Goal: Information Seeking & Learning: Learn about a topic

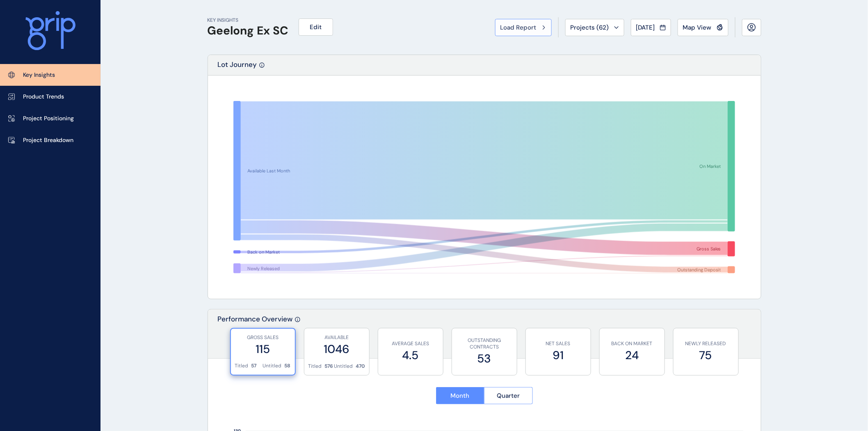
click at [510, 26] on span "Load Report" at bounding box center [519, 27] width 36 height 8
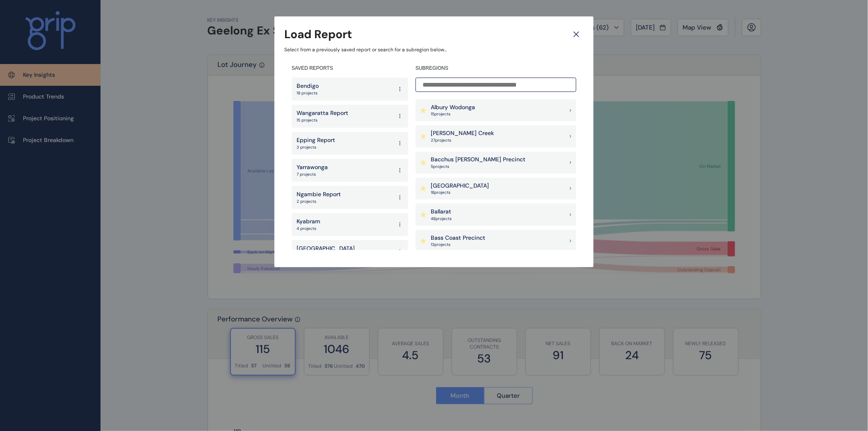
click at [445, 138] on p "27 project s" at bounding box center [462, 140] width 63 height 6
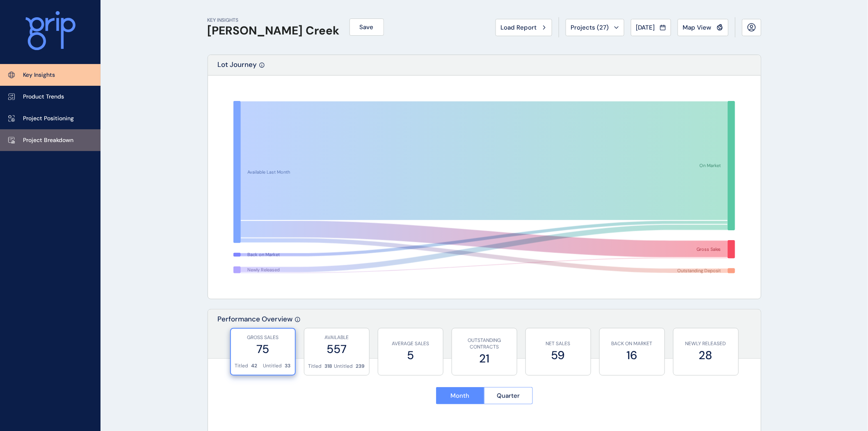
click at [62, 141] on p "Project Breakdown" at bounding box center [48, 140] width 50 height 8
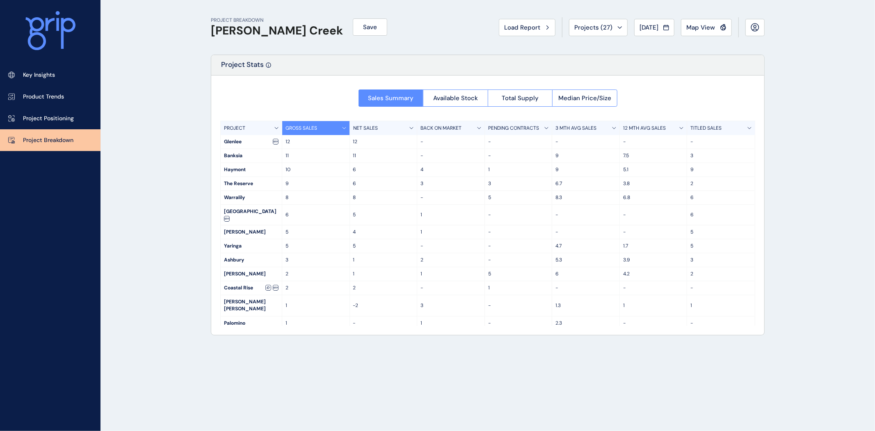
click at [456, 128] on p "BACK ON MARKET" at bounding box center [441, 128] width 41 height 7
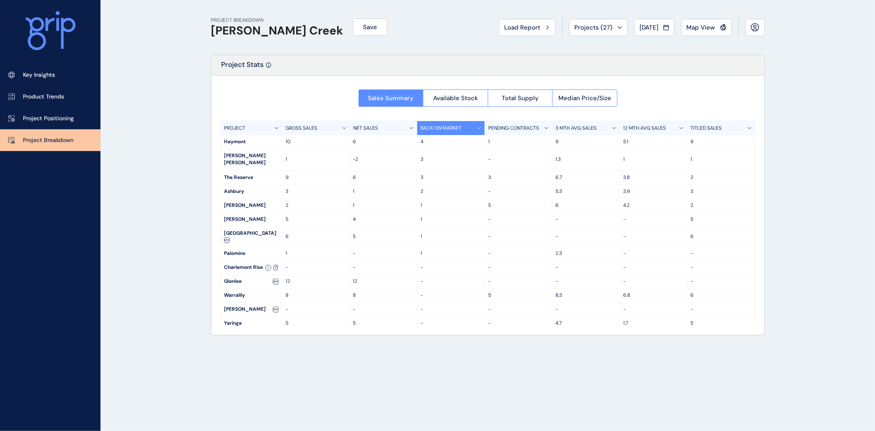
click at [307, 129] on p "GROSS SALES" at bounding box center [302, 128] width 32 height 7
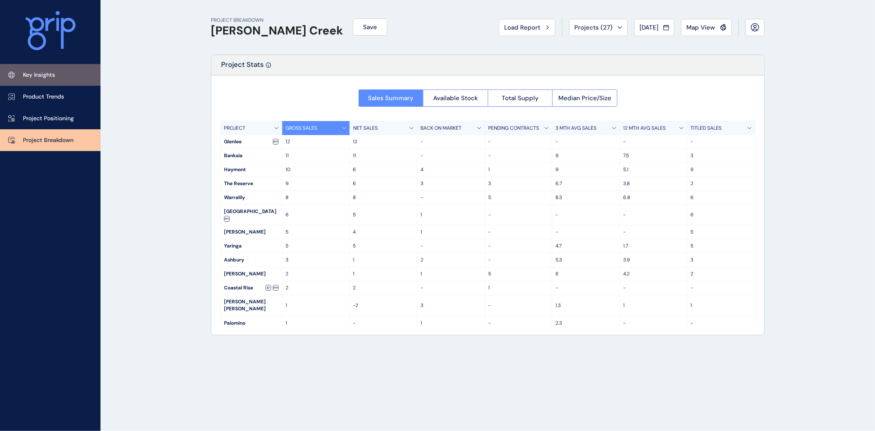
click at [43, 69] on link "Key Insights" at bounding box center [50, 75] width 101 height 22
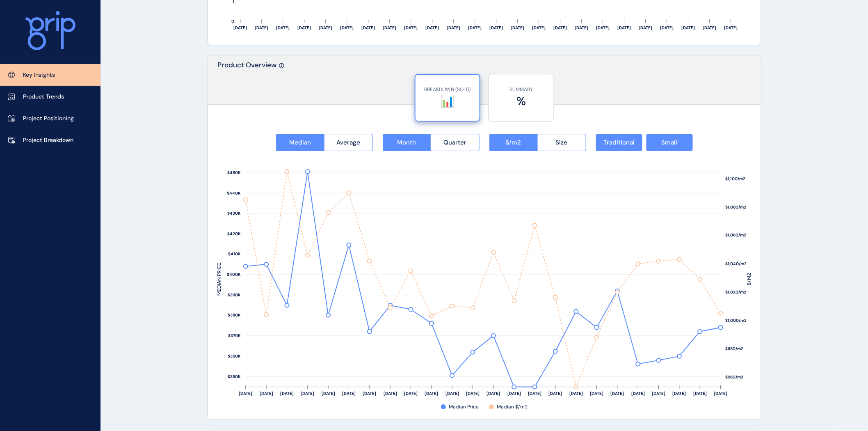
scroll to position [979, 0]
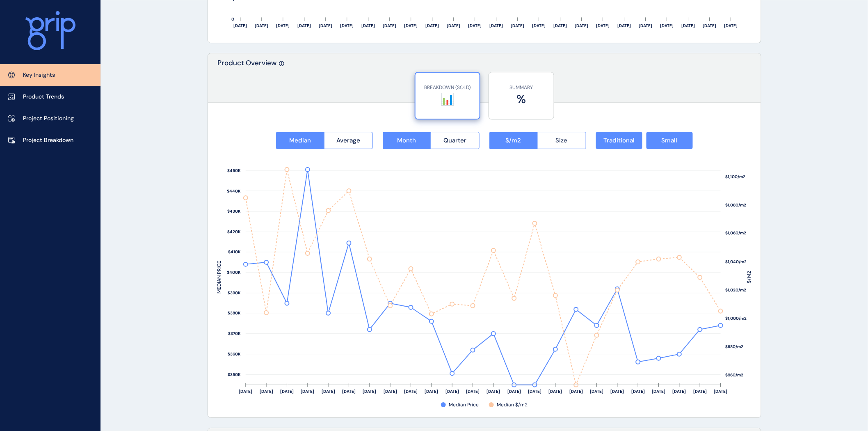
click at [539, 144] on button "Size" at bounding box center [561, 140] width 49 height 17
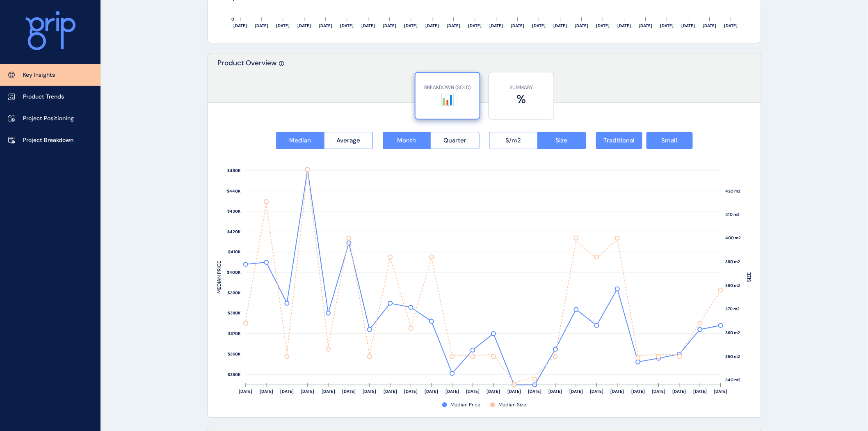
click at [508, 141] on span "$/m2" at bounding box center [514, 140] width 16 height 8
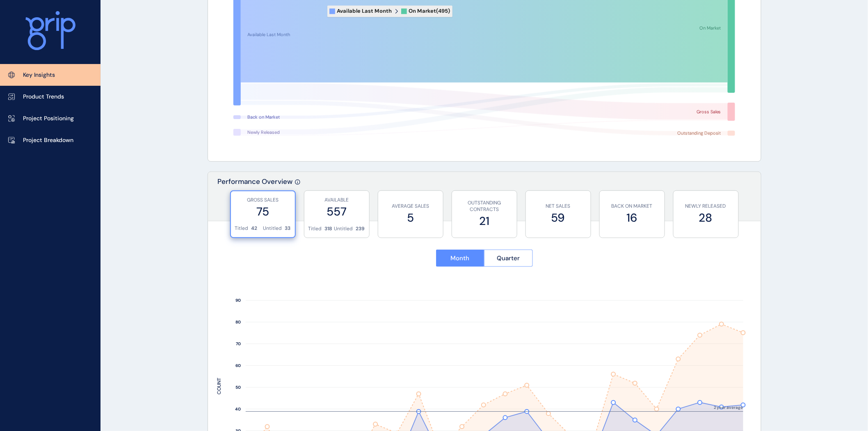
scroll to position [151, 0]
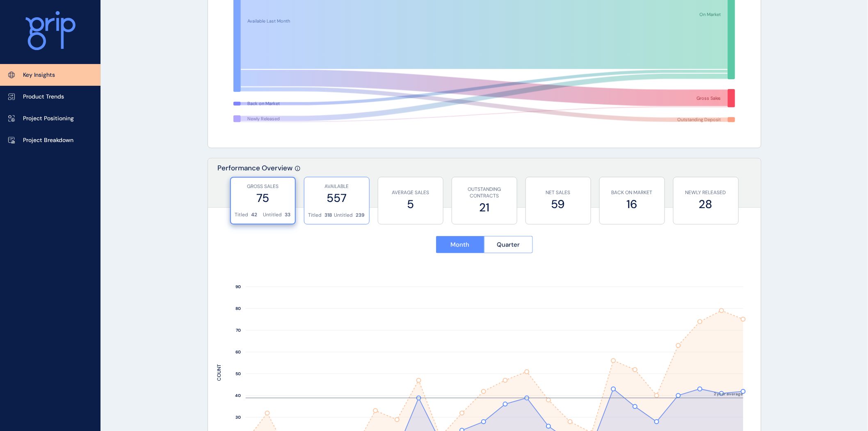
click at [333, 213] on div "Titled 318 Untitled 239" at bounding box center [337, 218] width 57 height 12
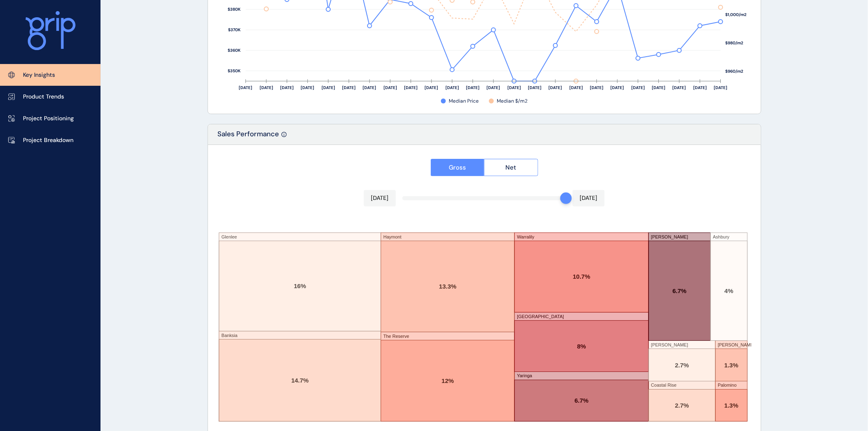
scroll to position [1297, 0]
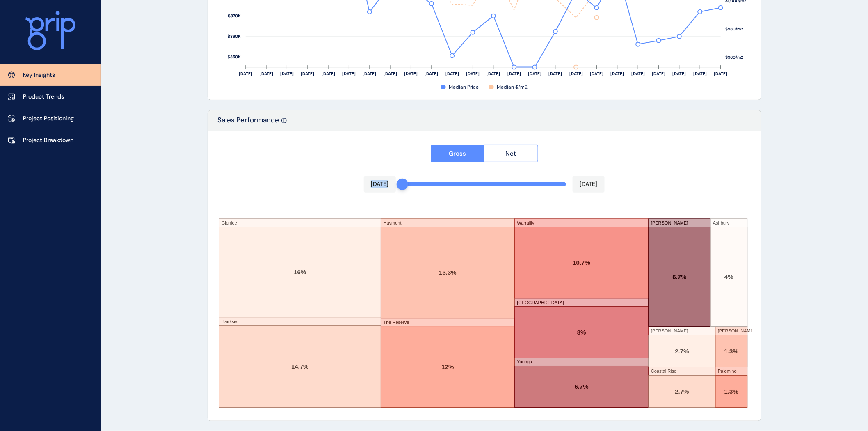
drag, startPoint x: 565, startPoint y: 186, endPoint x: 344, endPoint y: 191, distance: 221.2
click at [344, 191] on div "Gross Net [DATE] [DATE] Glenlee Banksia [GEOGRAPHIC_DATA] The Reserve [GEOGRAPH…" at bounding box center [484, 276] width 553 height 290
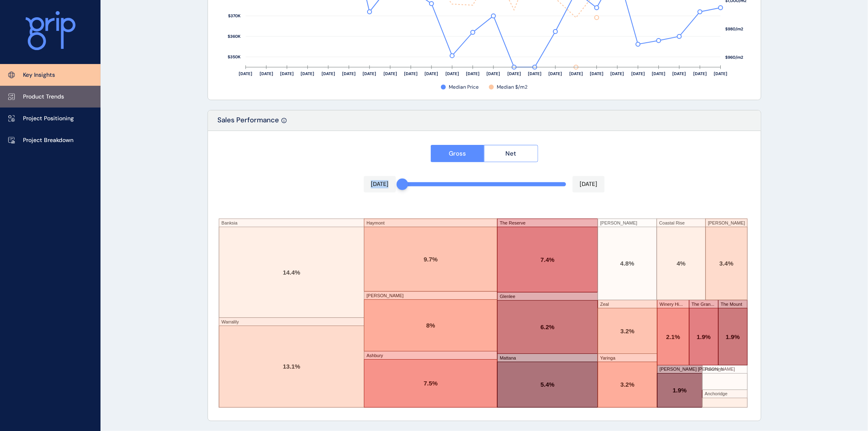
click at [39, 96] on p "Product Trends" at bounding box center [43, 97] width 41 height 8
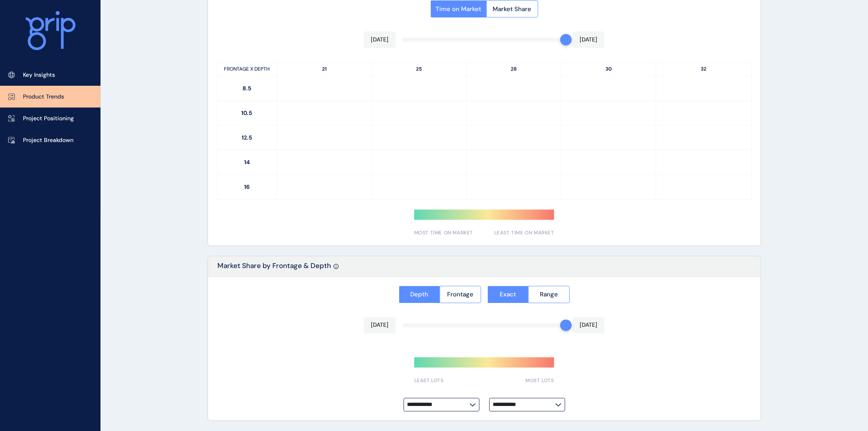
type input "**********"
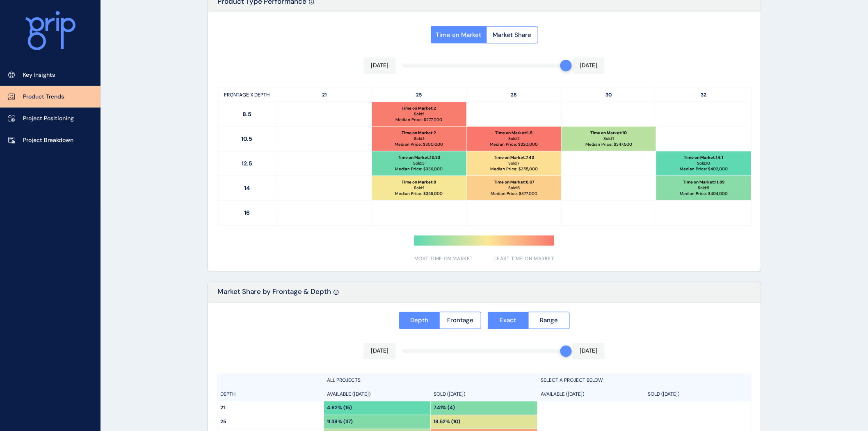
scroll to position [369, 0]
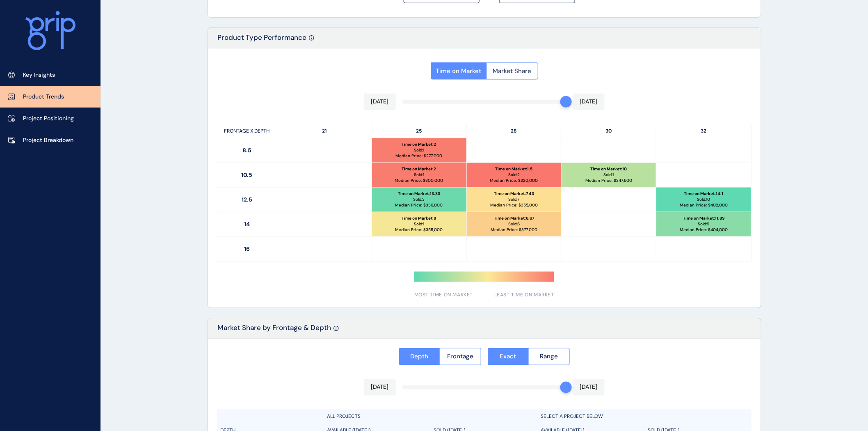
click at [517, 78] on button "Market Share" at bounding box center [513, 70] width 52 height 17
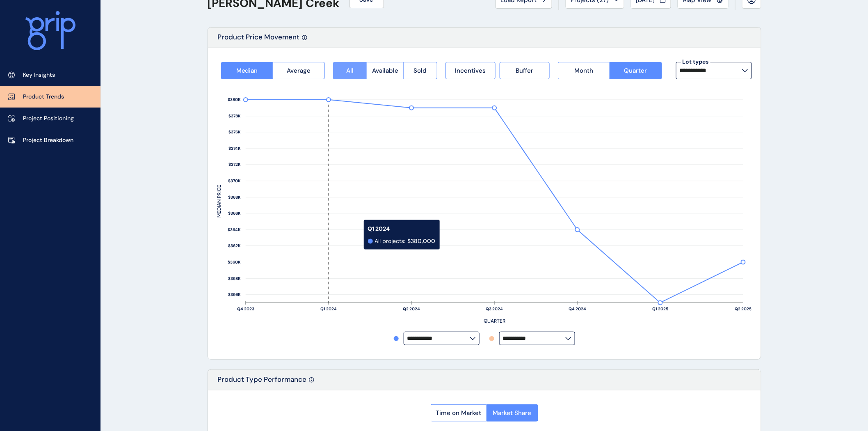
scroll to position [0, 0]
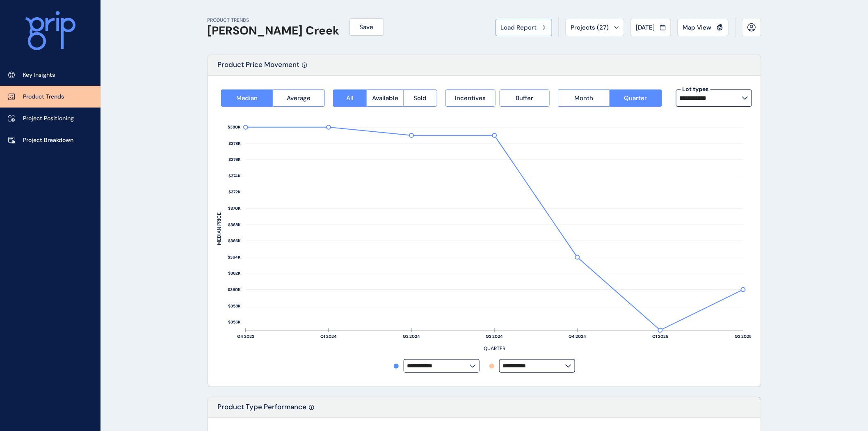
click at [526, 26] on span "Load Report" at bounding box center [519, 27] width 36 height 8
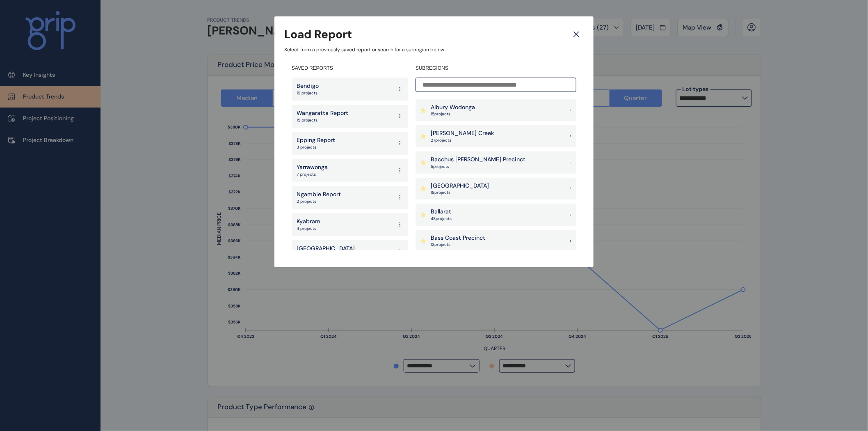
click at [438, 84] on input at bounding box center [496, 85] width 161 height 14
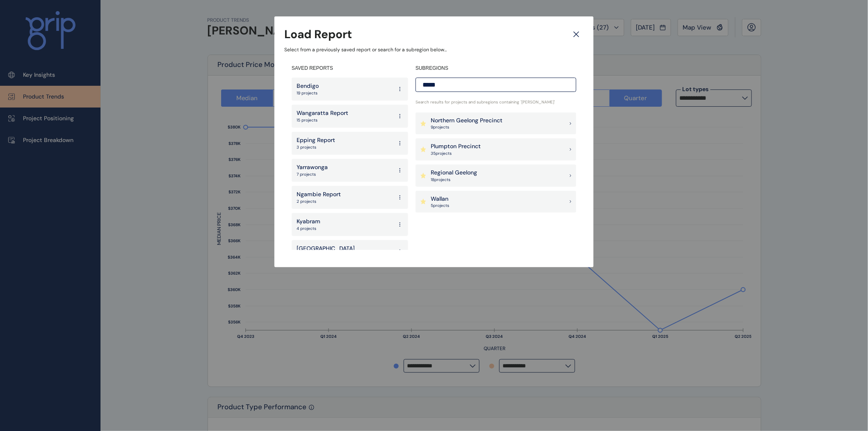
type input "****"
click at [492, 119] on p "Northern Geelong Precinct" at bounding box center [467, 121] width 72 height 8
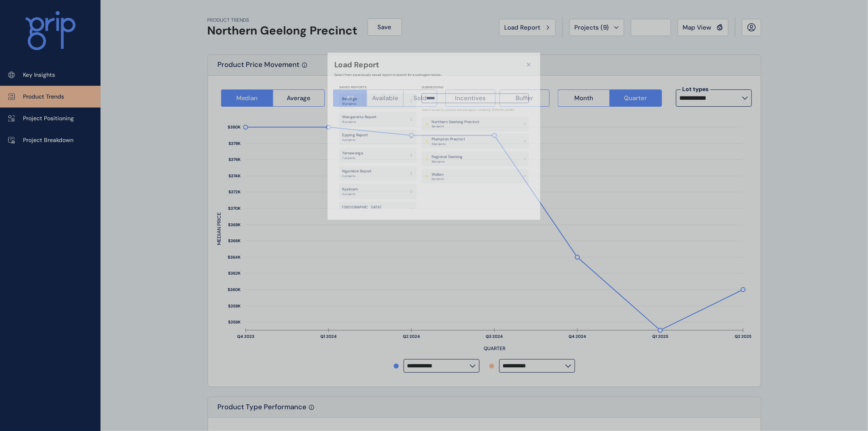
type input "*********"
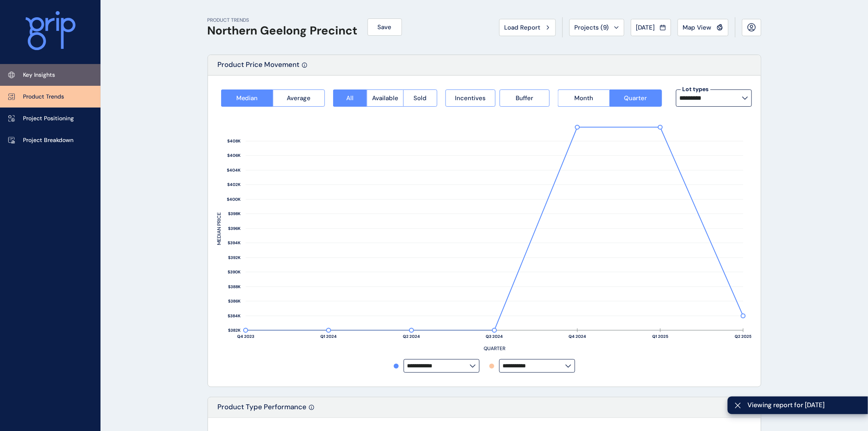
click at [44, 73] on p "Key Insights" at bounding box center [39, 75] width 32 height 8
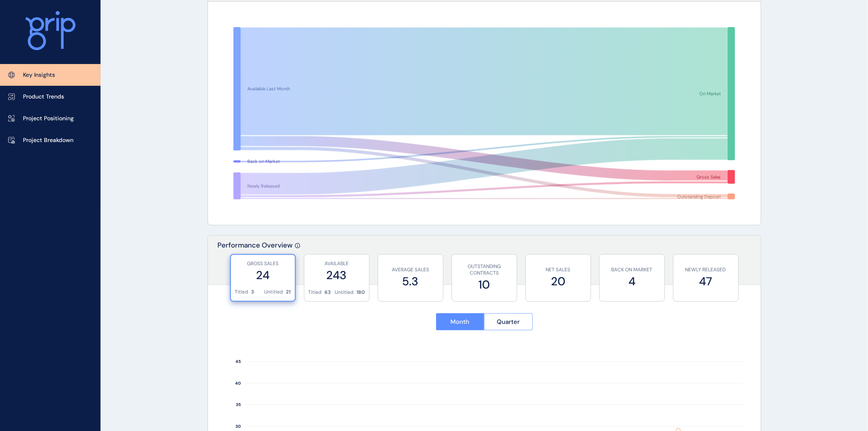
scroll to position [199, 0]
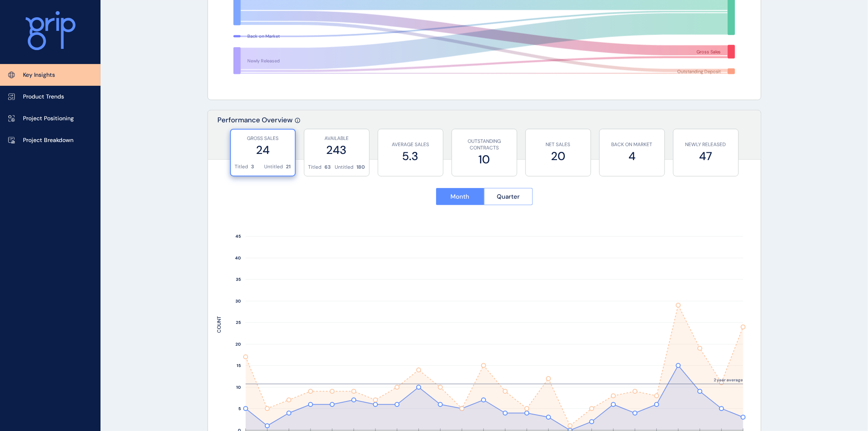
click at [508, 205] on div "Month Quarter" at bounding box center [484, 197] width 535 height 36
click at [509, 198] on span "Quarter" at bounding box center [508, 196] width 23 height 8
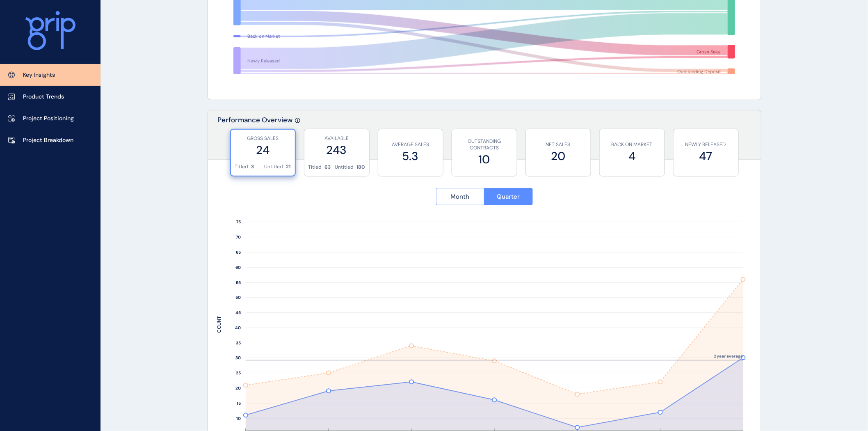
click at [446, 197] on button "Month" at bounding box center [460, 196] width 48 height 17
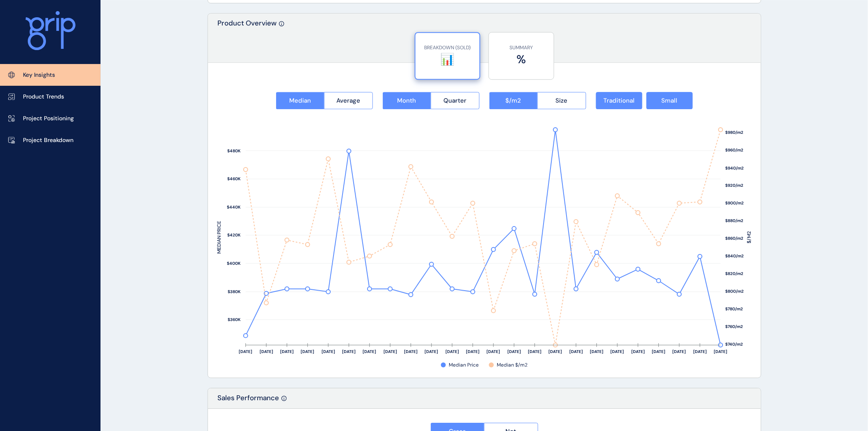
scroll to position [1022, 0]
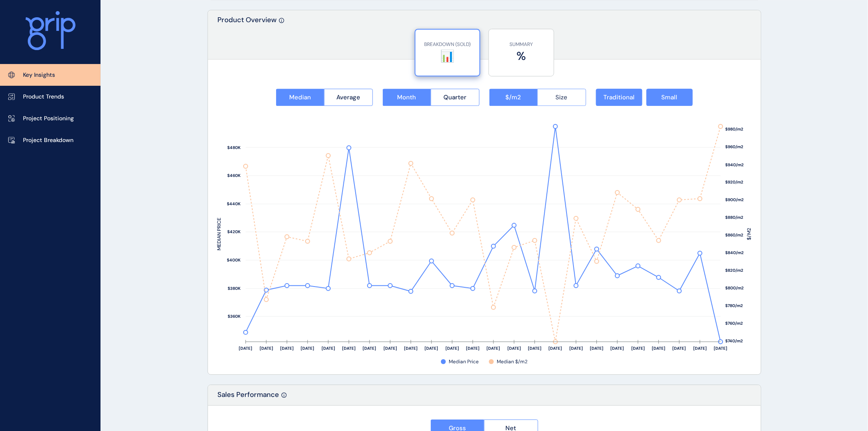
click at [566, 104] on button "Size" at bounding box center [561, 97] width 49 height 17
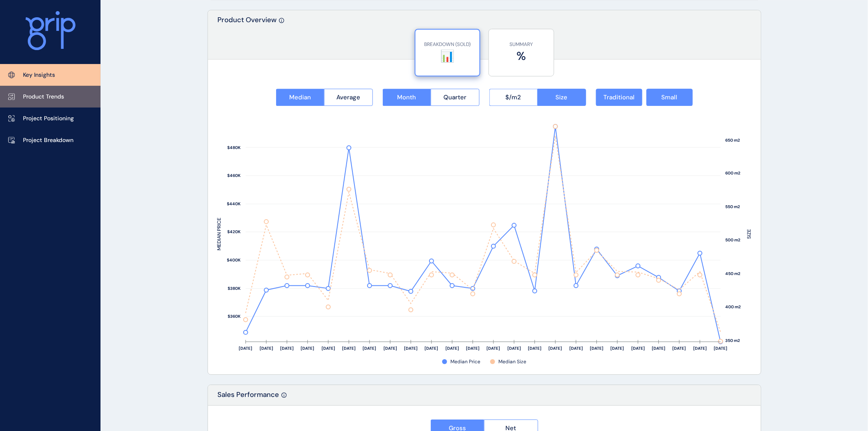
click at [54, 93] on p "Product Trends" at bounding box center [43, 97] width 41 height 8
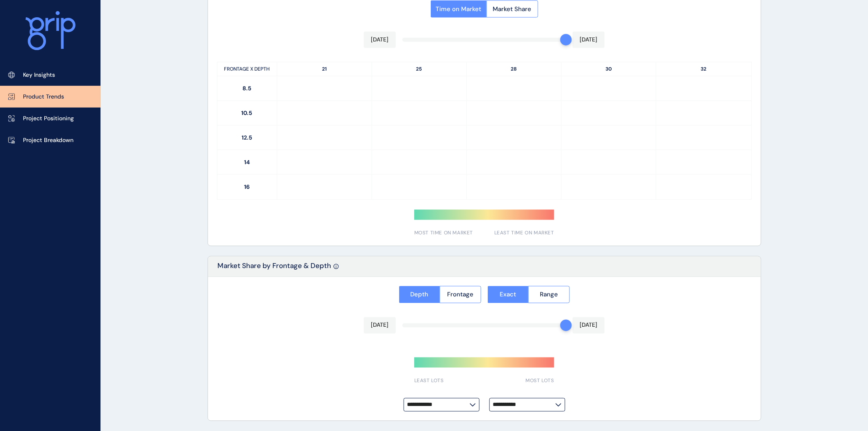
type input "*********"
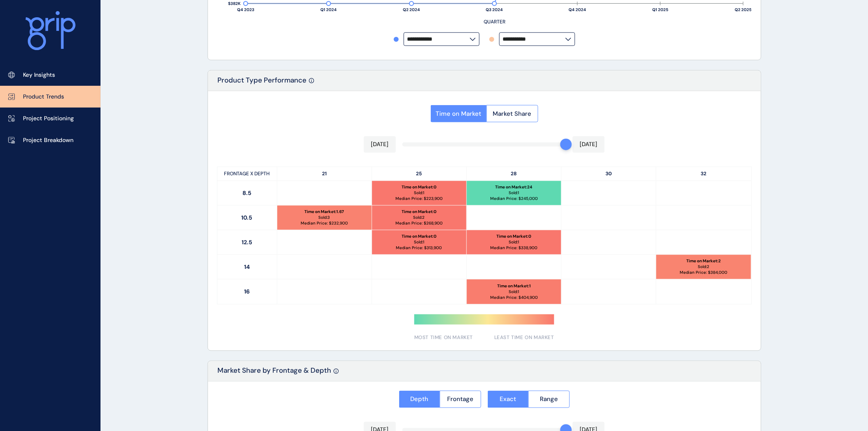
scroll to position [325, 0]
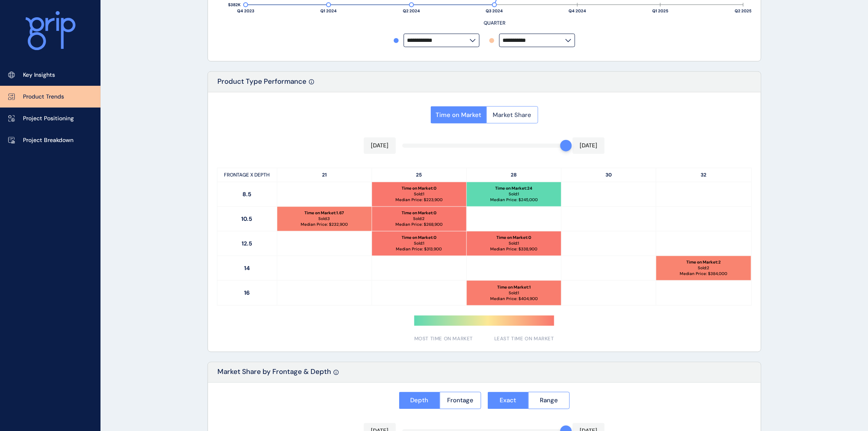
click at [514, 116] on span "Market Share" at bounding box center [512, 115] width 39 height 8
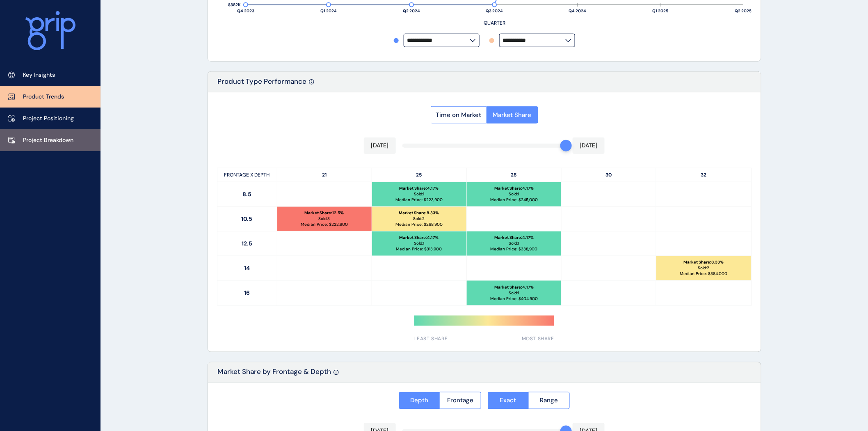
click at [48, 134] on link "Project Breakdown" at bounding box center [50, 140] width 101 height 22
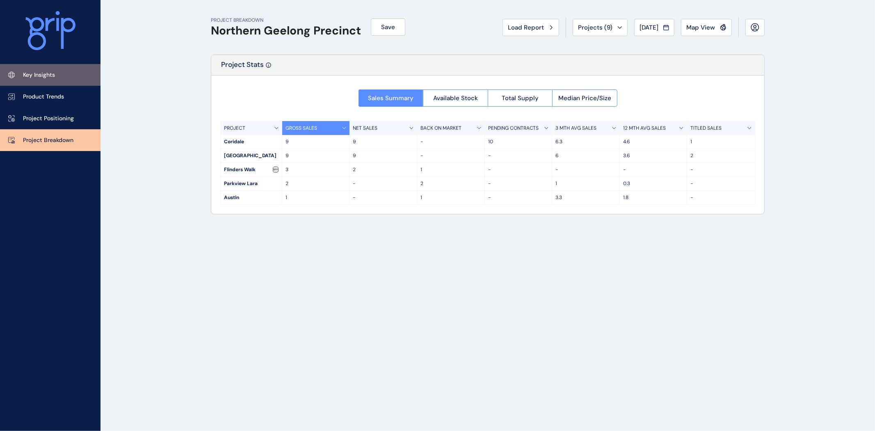
click at [39, 69] on link "Key Insights" at bounding box center [50, 75] width 101 height 22
